Goal: Task Accomplishment & Management: Manage account settings

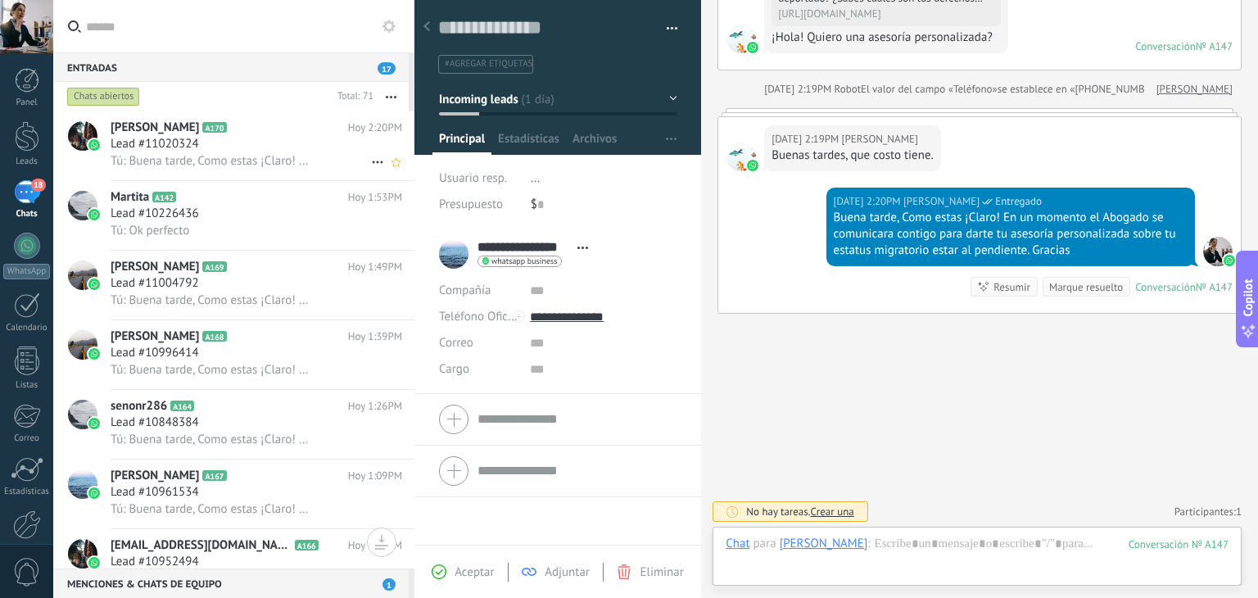
click at [293, 143] on div "Lead #11020324" at bounding box center [257, 144] width 292 height 16
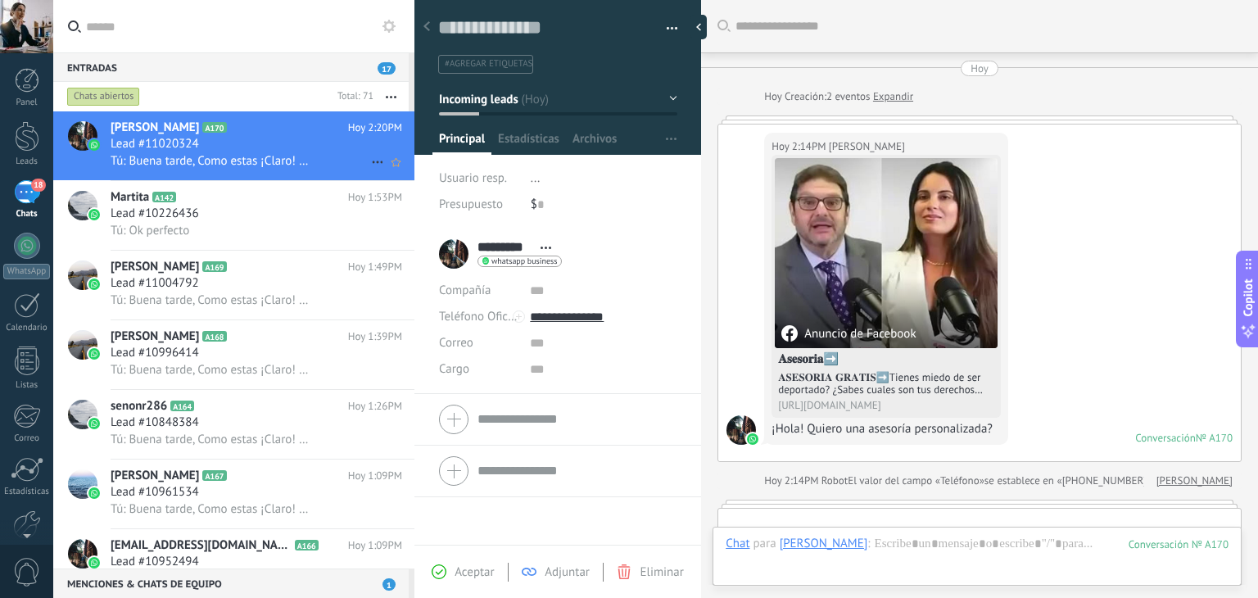
scroll to position [377, 0]
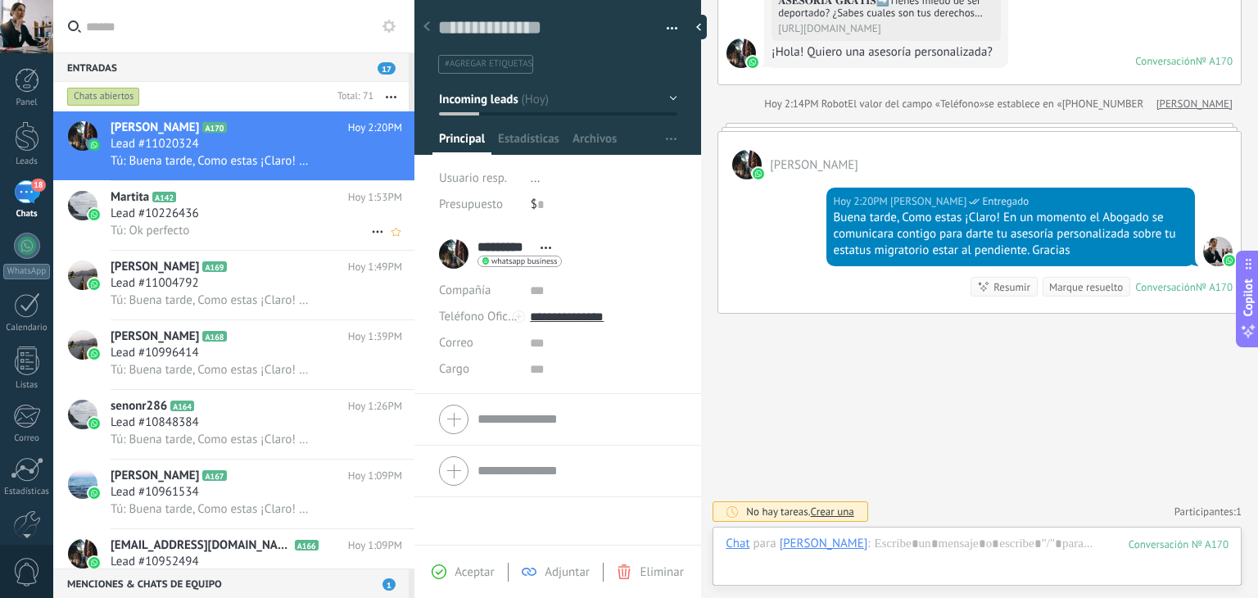
click at [298, 209] on div "Lead #10226436" at bounding box center [257, 214] width 292 height 16
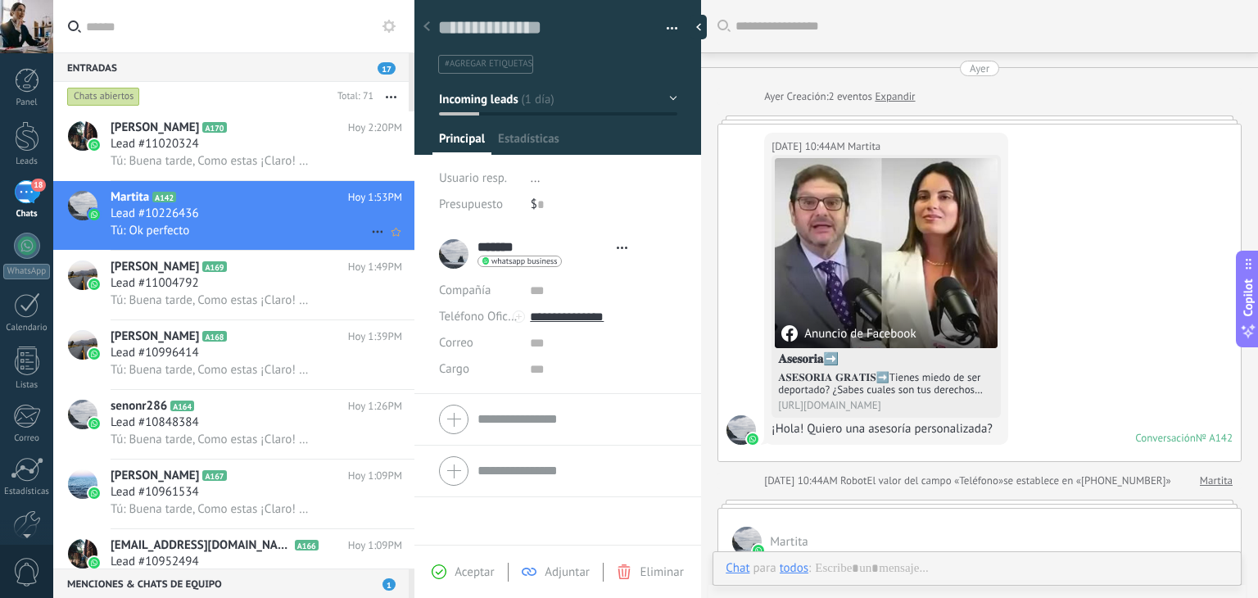
scroll to position [24, 0]
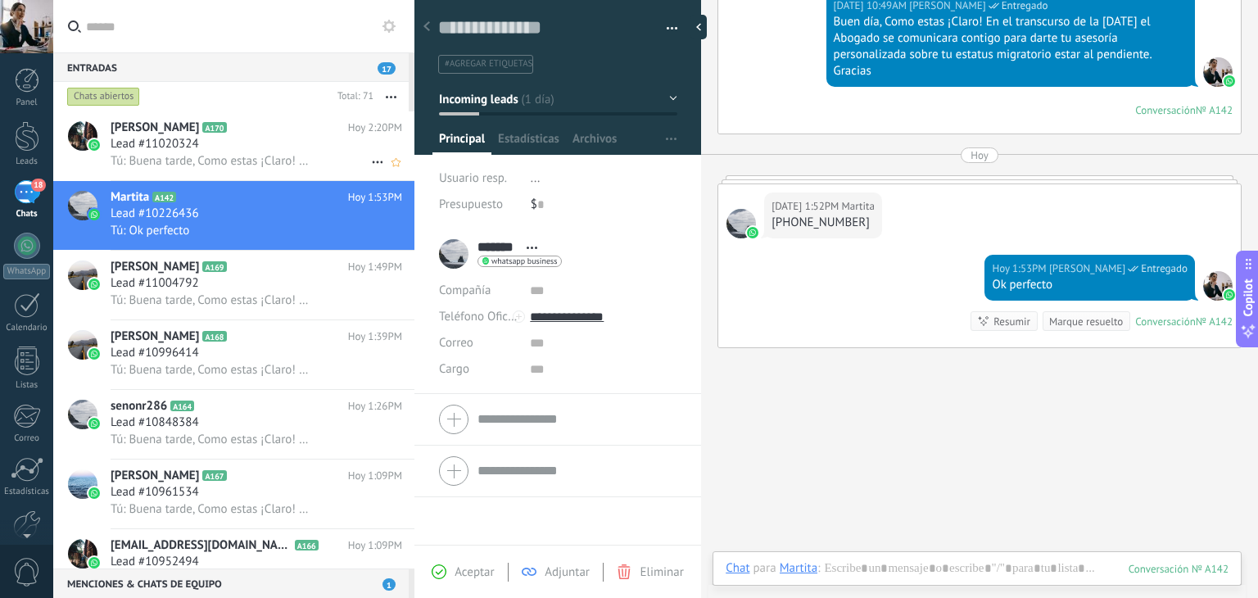
click at [269, 143] on div "Lead #11020324" at bounding box center [257, 144] width 292 height 16
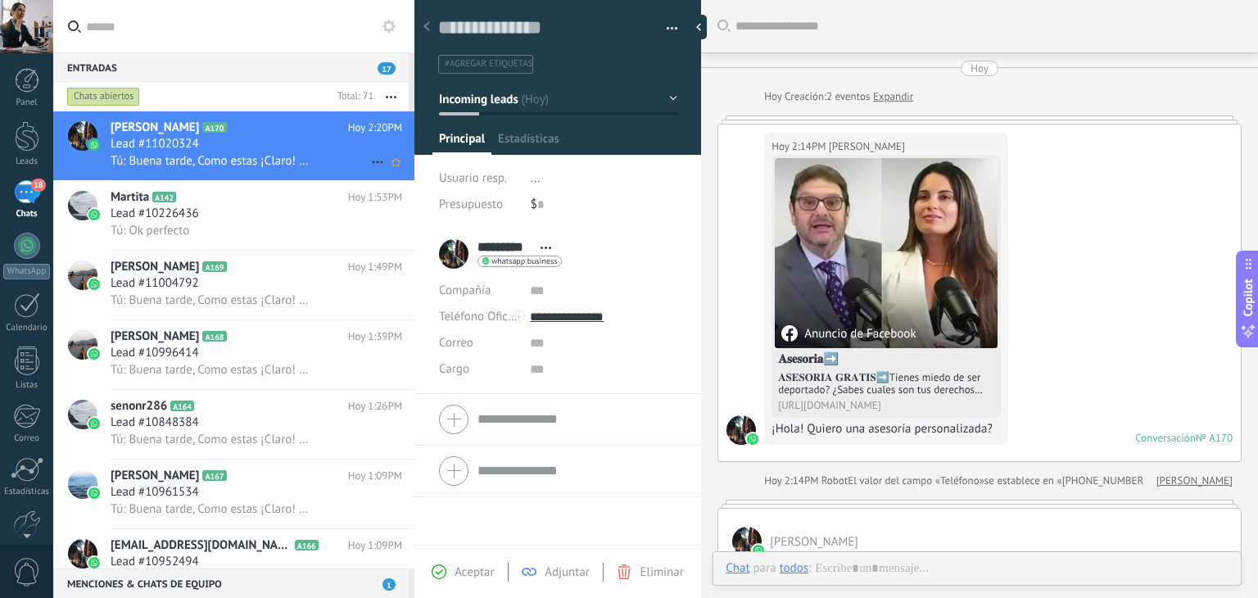
scroll to position [295, 0]
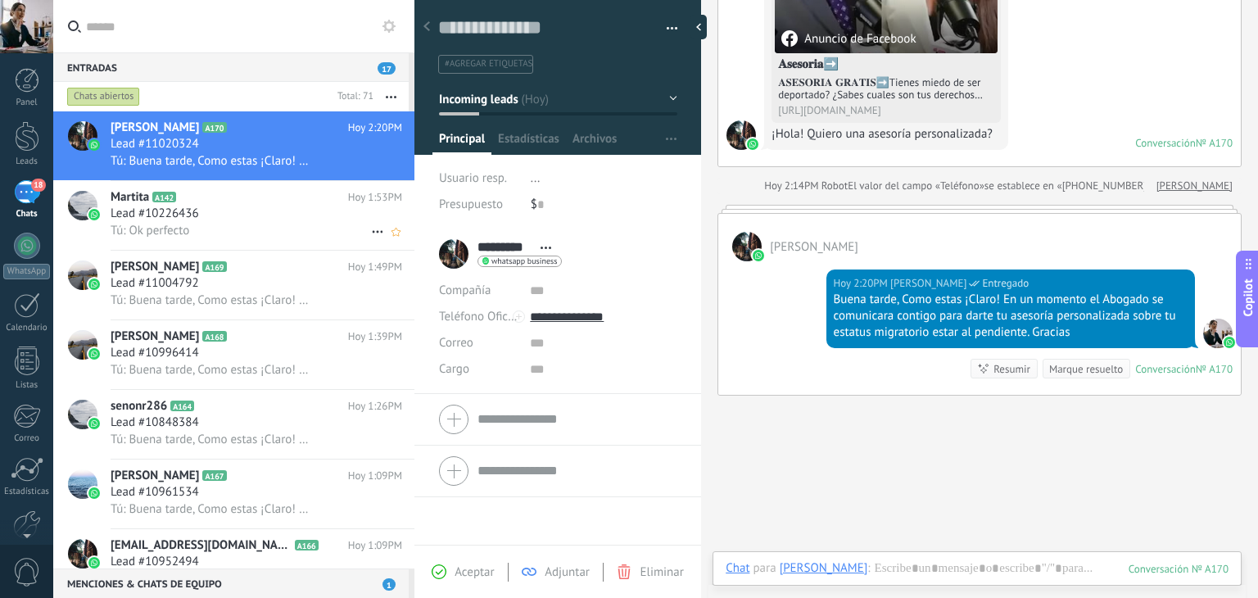
click at [266, 207] on div "Lead #10226436" at bounding box center [257, 214] width 292 height 16
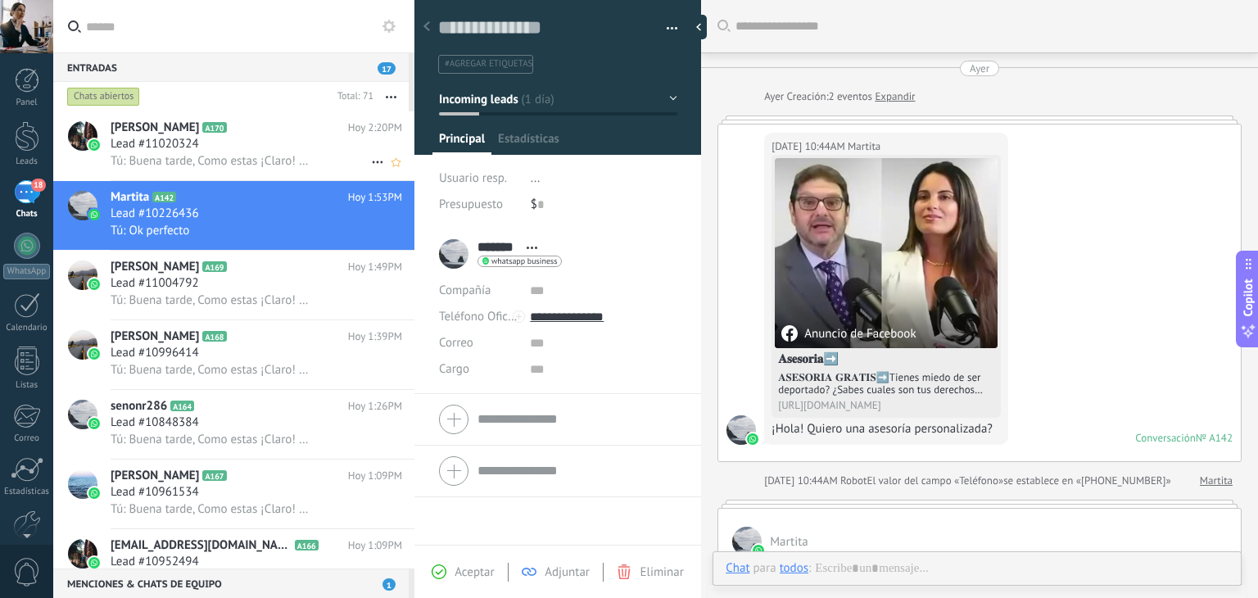
scroll to position [24, 0]
click at [269, 157] on span "Tú: Buena tarde, Como estas ¡Claro! En un momento el Abogado se comunicara cont…" at bounding box center [211, 161] width 201 height 16
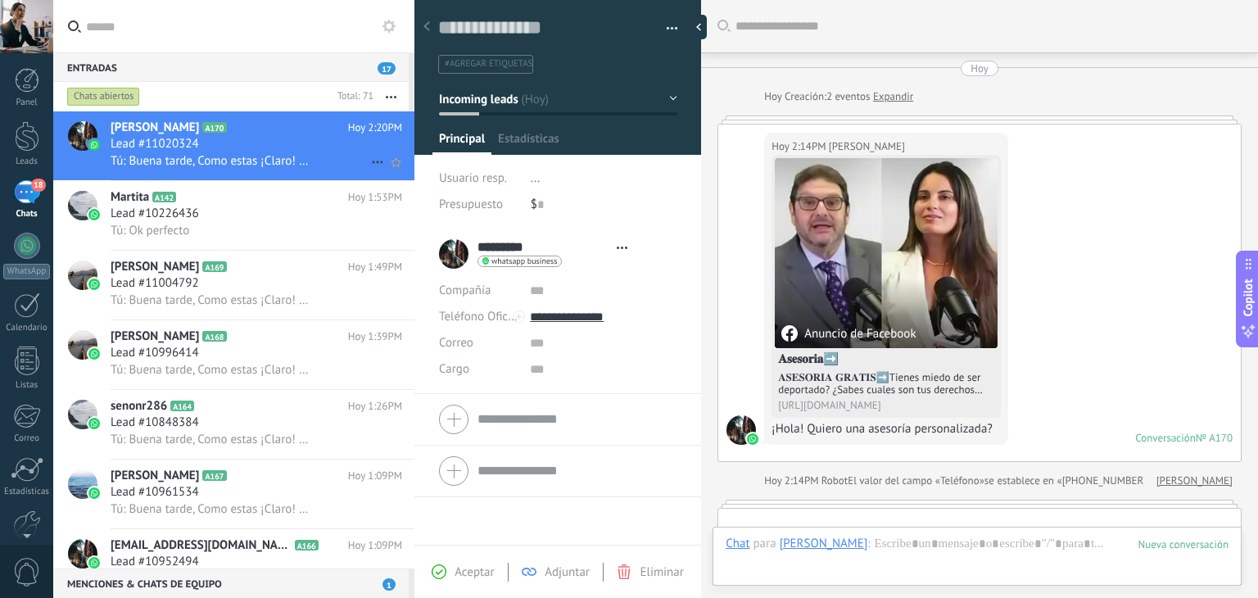
type textarea "**********"
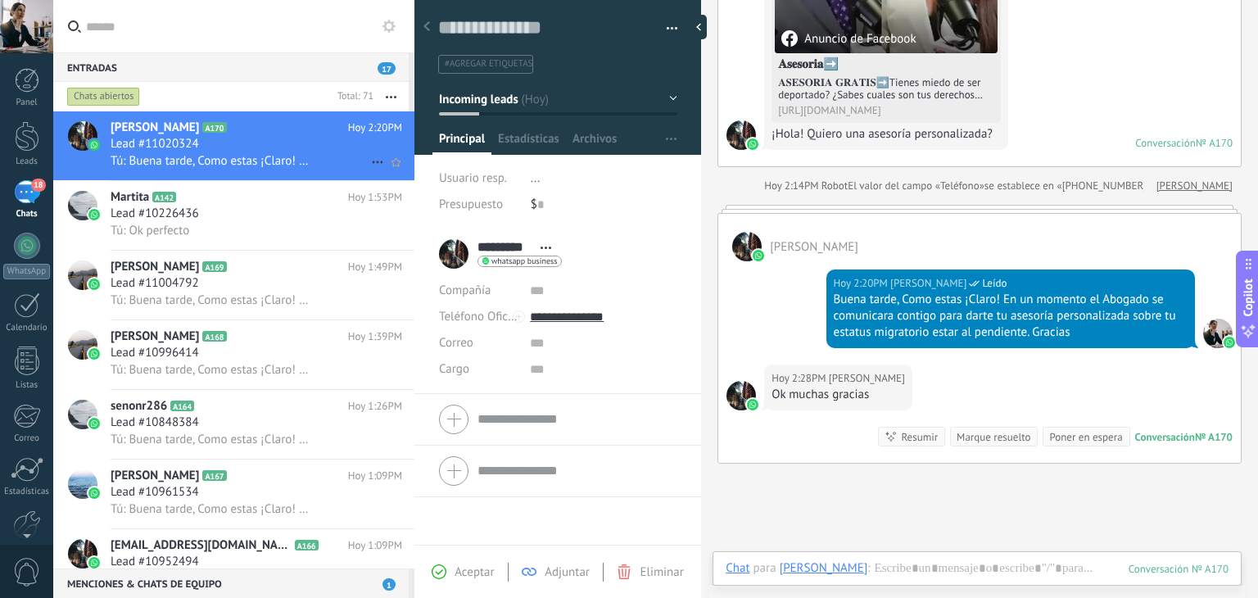
scroll to position [366, 0]
